Goal: Transaction & Acquisition: Purchase product/service

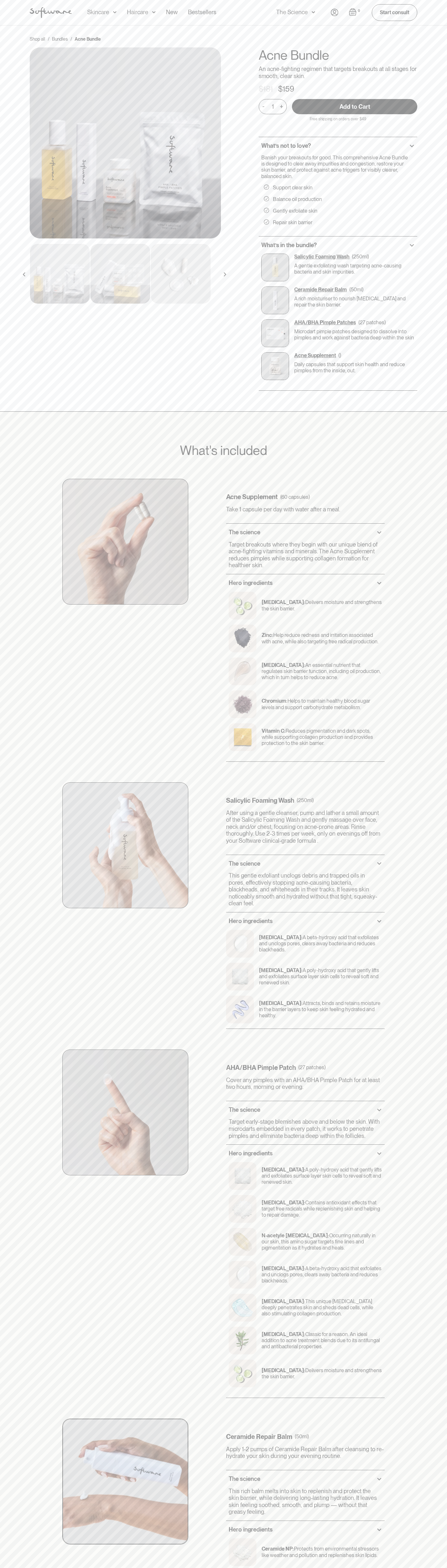
click at [354, 107] on input "Add to Cart" at bounding box center [354, 107] width 125 height 15
click at [437, 4] on div "Acne Ageing Pigmentation Everyday care Hair Loss Learn Skincare Custom Formulas…" at bounding box center [223, 13] width 447 height 25
click at [432, 1056] on div "What's included Acne Supplement (60 capsules) Take 1 capsule per day with water…" at bounding box center [223, 1059] width 447 height 1295
click at [333, 1568] on html "Acne Ageing Pigmentation Everyday care Hair Loss Learn Skincare Custom Formulas…" at bounding box center [223, 784] width 447 height 1568
click at [10, 819] on div "What's included Acne Supplement (60 capsules) Take 1 capsule per day with water…" at bounding box center [223, 1059] width 447 height 1295
